Goal: Information Seeking & Learning: Learn about a topic

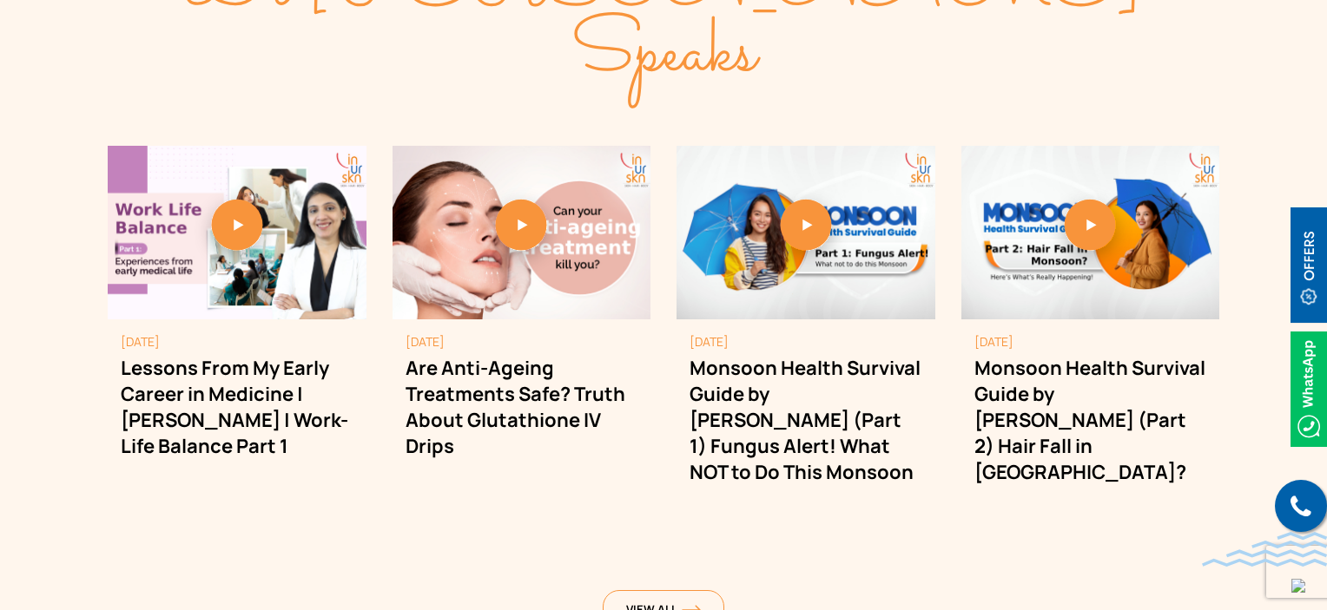
scroll to position [4601, 0]
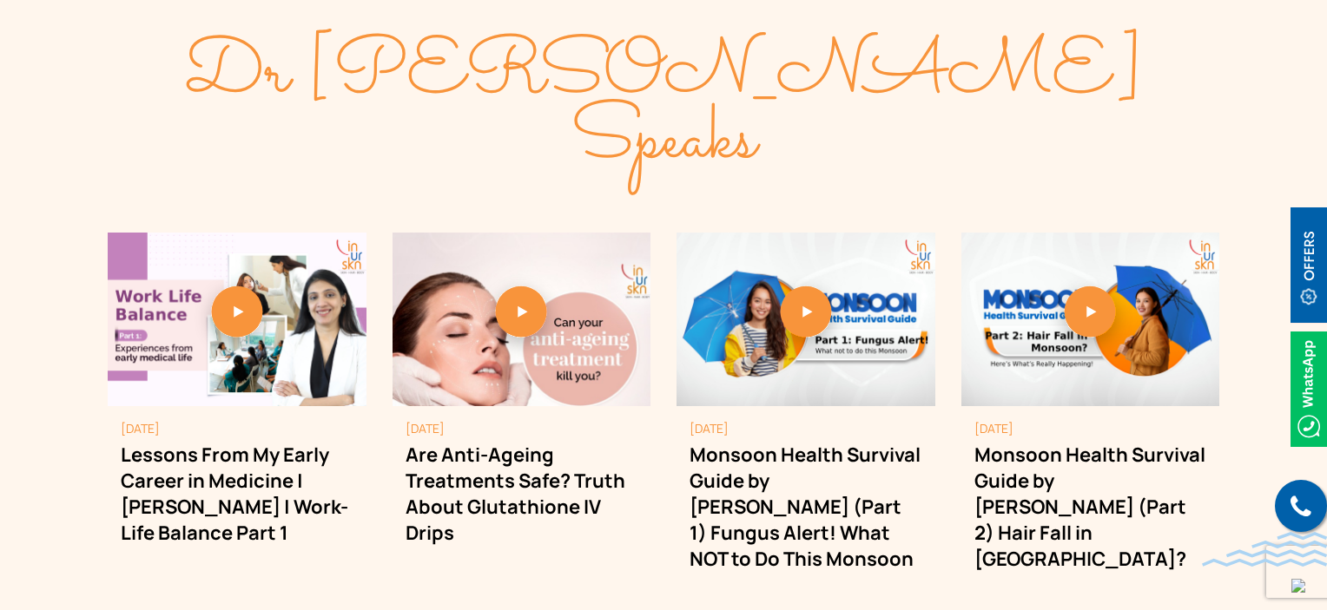
scroll to position [4862, 0]
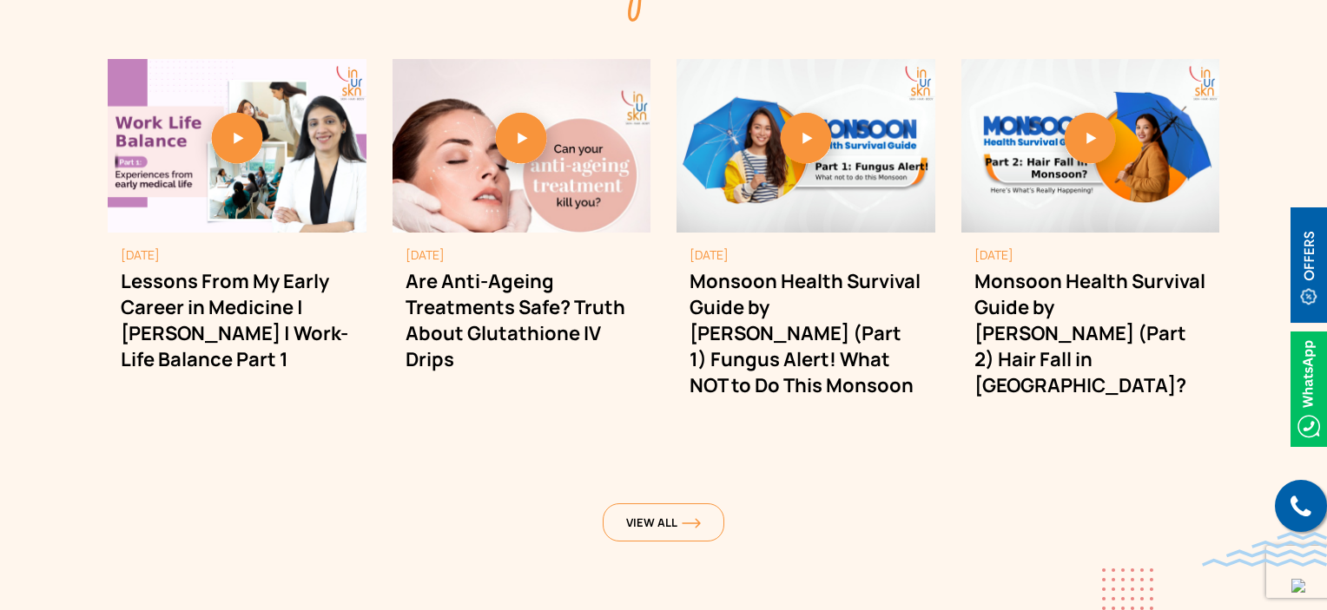
click at [714, 485] on section "Dr Sejal Speaks September 10, 2025 Lessons From My Early Career in Medicine | D…" at bounding box center [663, 228] width 1327 height 859
click at [702, 504] on link "View All" at bounding box center [663, 523] width 122 height 38
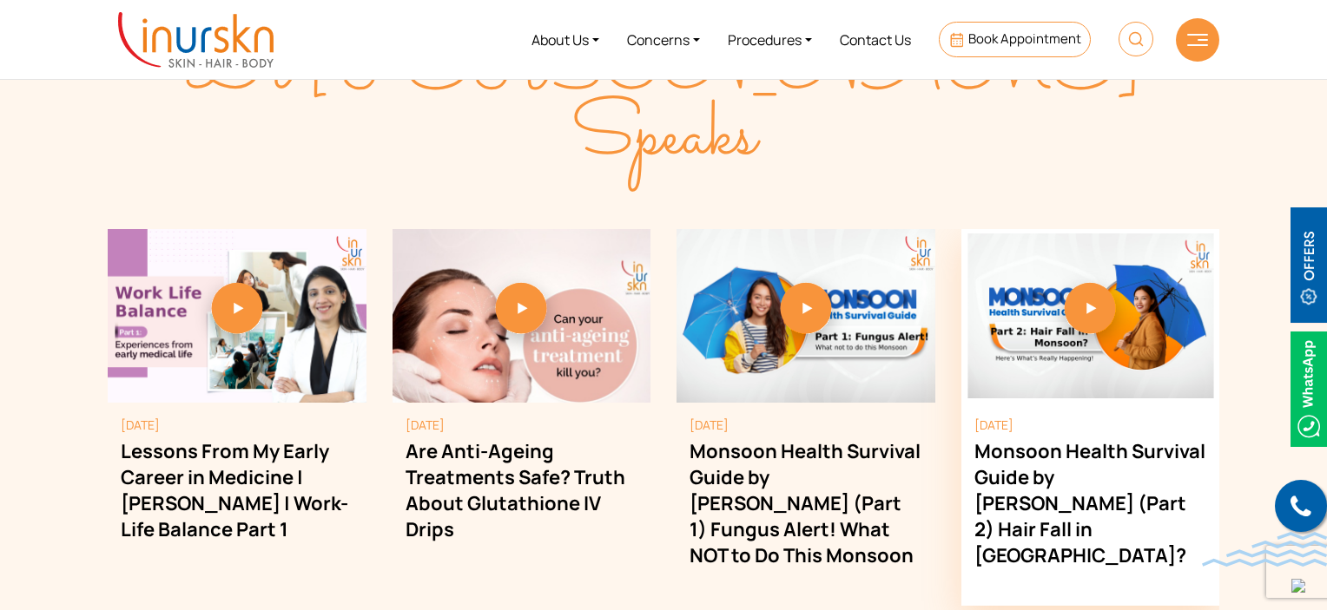
scroll to position [4688, 0]
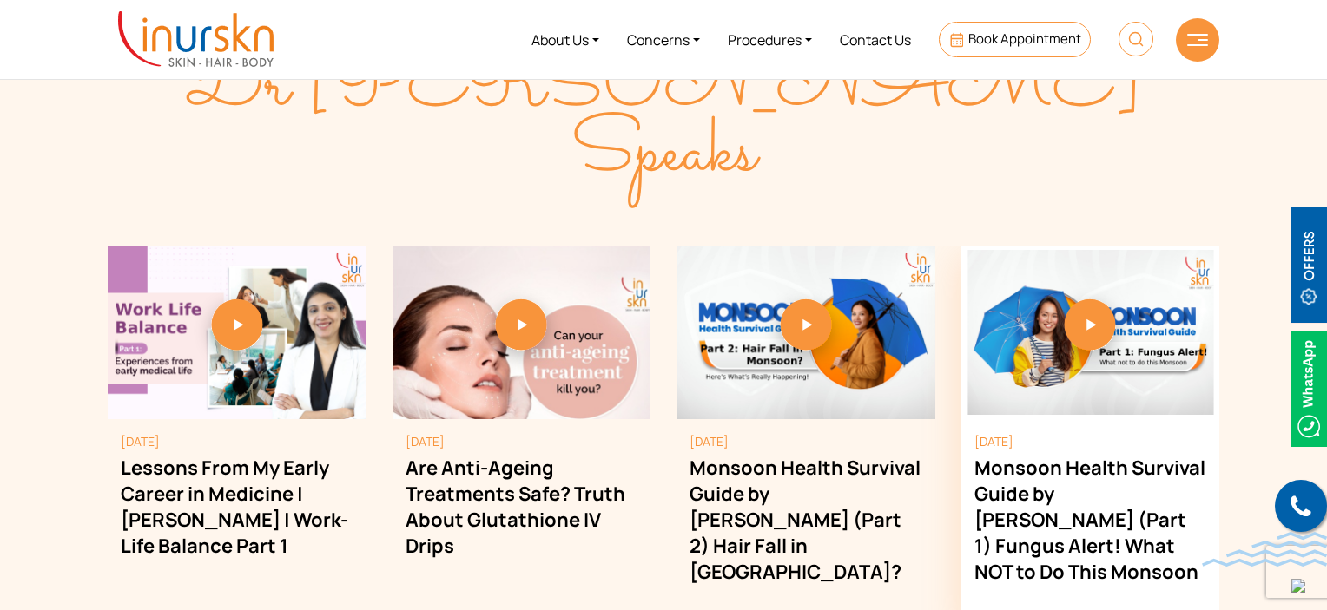
scroll to position [4601, 0]
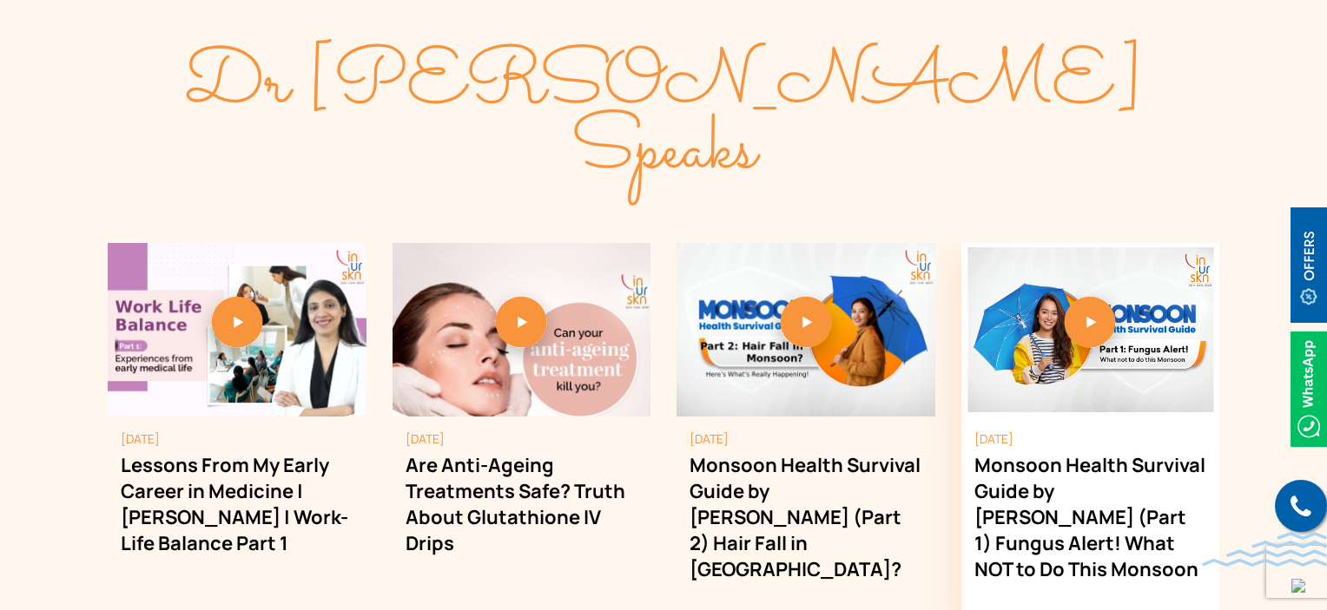
scroll to position [4775, 0]
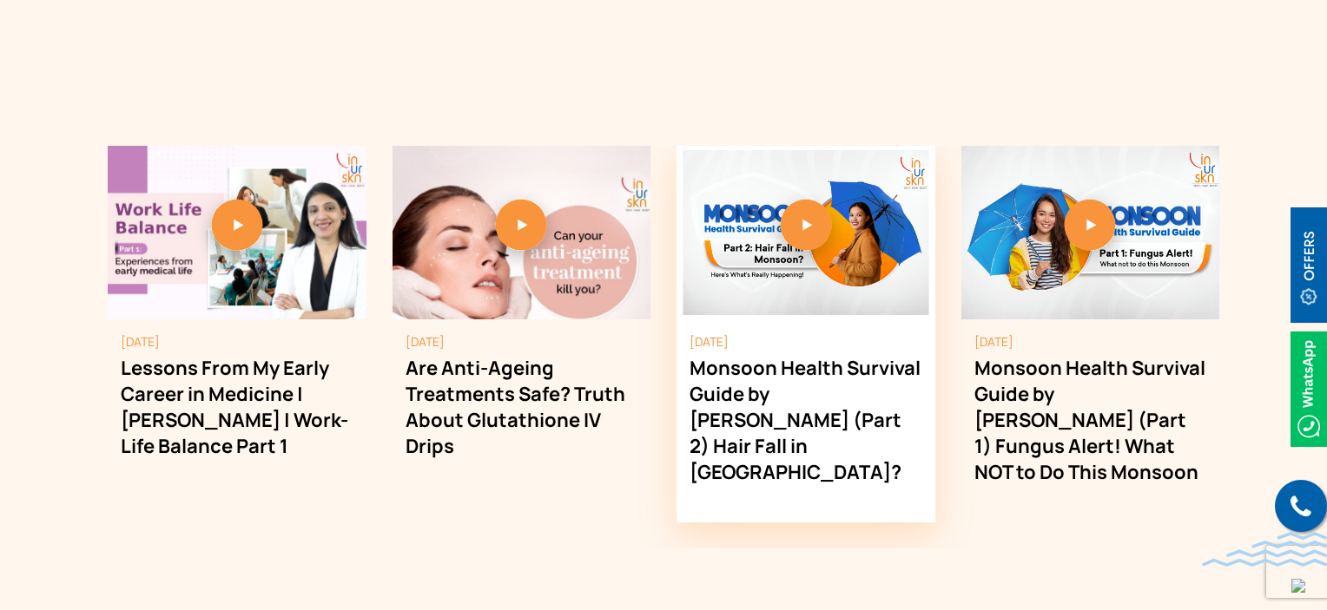
click at [788, 221] on link "3 / 4" at bounding box center [805, 230] width 259 height 19
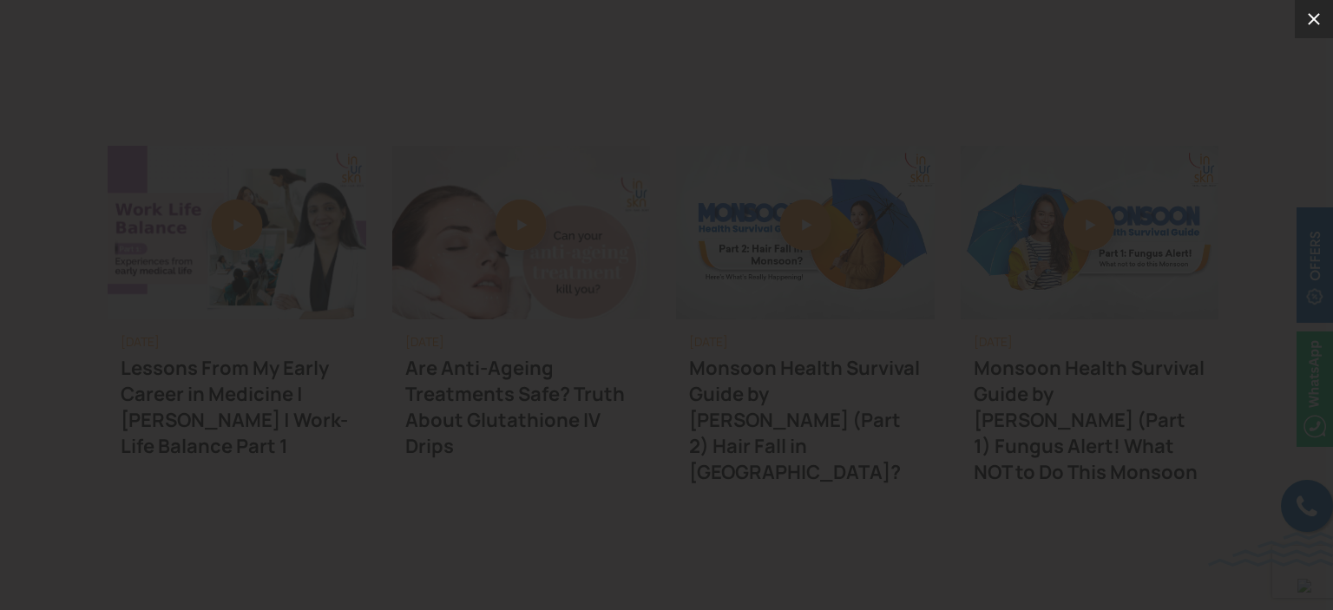
click at [1323, 20] on icon at bounding box center [1314, 19] width 21 height 21
